Goal: Check status: Check status

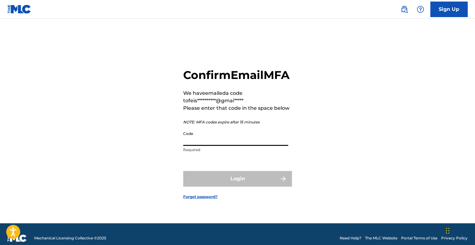
click at [192, 146] on input "Code" at bounding box center [235, 137] width 105 height 18
paste input "211419"
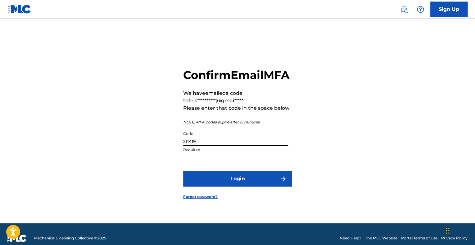
type input "211419"
click at [183, 171] on button "Login" at bounding box center [237, 179] width 109 height 16
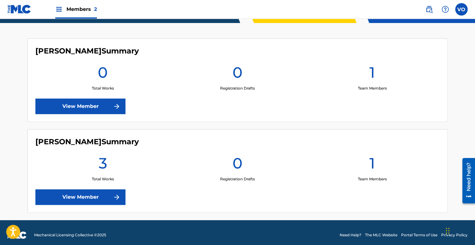
scroll to position [164, 0]
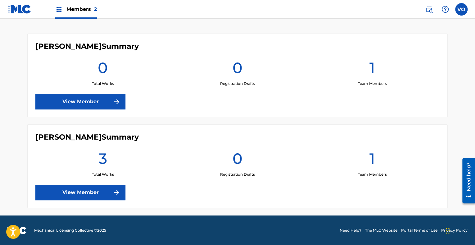
click at [108, 191] on link "View Member" at bounding box center [80, 192] width 90 height 16
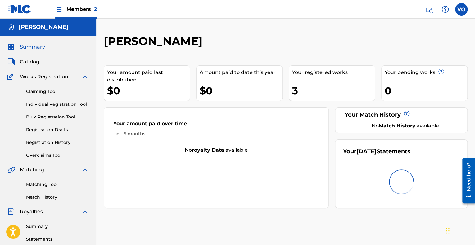
click at [222, 187] on div "Your amount paid over time Last 6 months No royalty data available" at bounding box center [216, 157] width 225 height 101
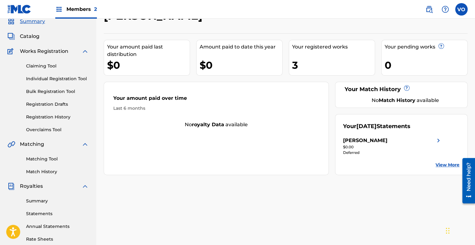
scroll to position [26, 0]
click at [428, 141] on div "[PERSON_NAME]" at bounding box center [392, 139] width 99 height 7
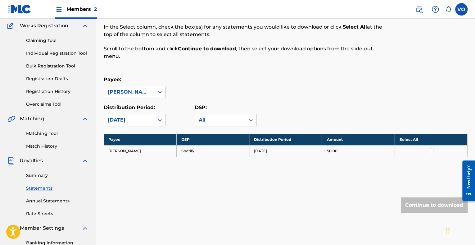
scroll to position [52, 0]
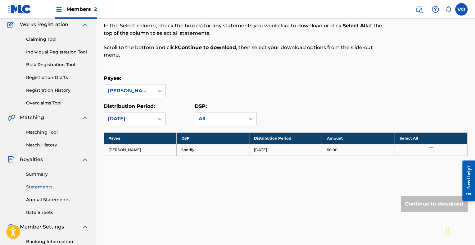
click at [429, 152] on td at bounding box center [431, 149] width 73 height 11
click at [430, 148] on input "checkbox" at bounding box center [431, 149] width 5 height 5
click at [131, 148] on td "[PERSON_NAME]" at bounding box center [140, 149] width 73 height 11
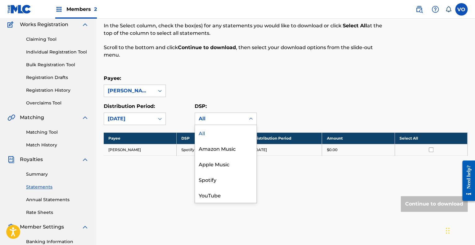
click at [220, 120] on div "All" at bounding box center [220, 118] width 43 height 7
click at [211, 188] on div "YouTube" at bounding box center [225, 195] width 61 height 16
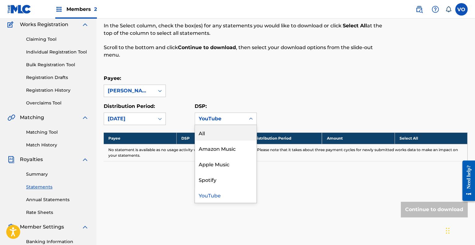
click at [224, 120] on div "YouTube" at bounding box center [220, 118] width 43 height 7
click at [211, 133] on div "All" at bounding box center [225, 133] width 61 height 16
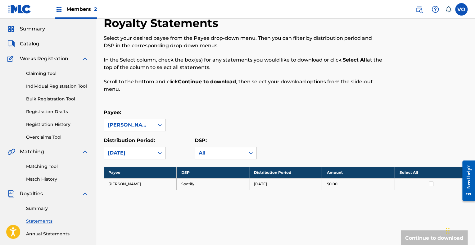
scroll to position [18, 0]
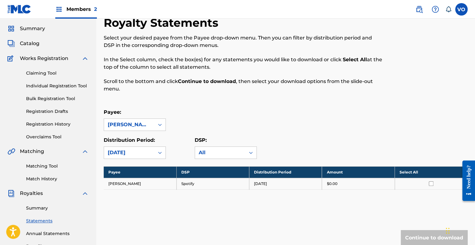
click at [33, 45] on span "Catalog" at bounding box center [30, 43] width 20 height 7
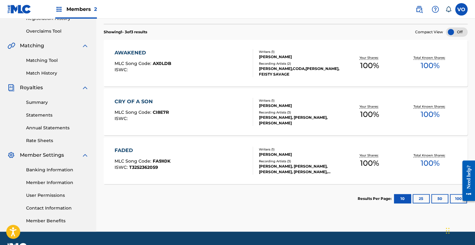
scroll to position [125, 0]
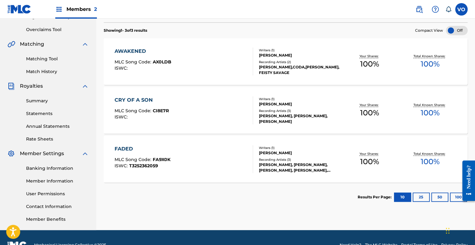
click at [250, 107] on div at bounding box center [250, 110] width 5 height 28
